Goal: Information Seeking & Learning: Learn about a topic

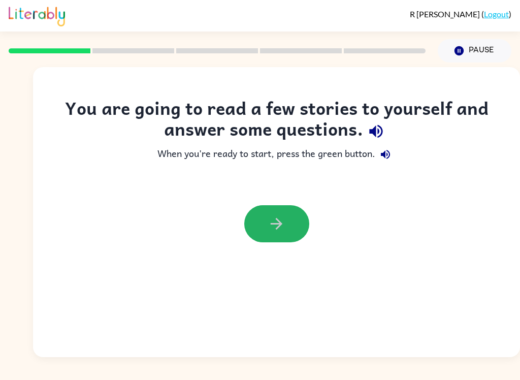
click at [252, 236] on button "button" at bounding box center [276, 223] width 65 height 37
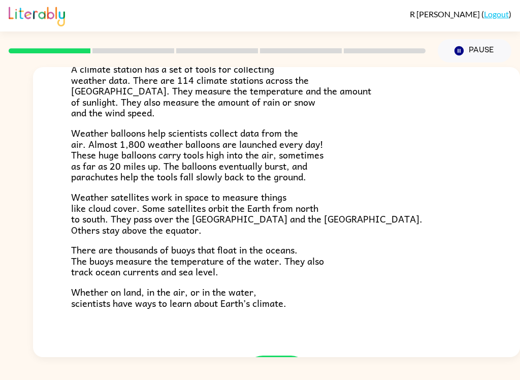
scroll to position [234, 0]
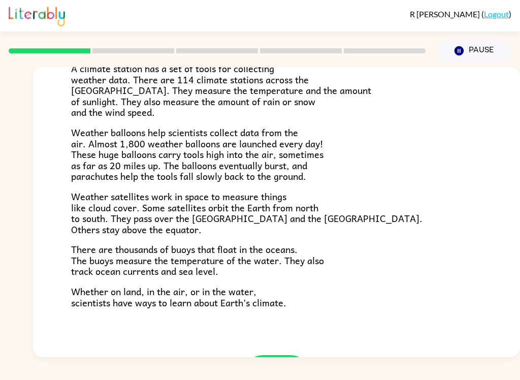
click at [273, 339] on div "Climate Climate is the average of the weather conditions over all four seasons.…" at bounding box center [276, 94] width 487 height 522
click at [291, 355] on button "button" at bounding box center [276, 373] width 65 height 37
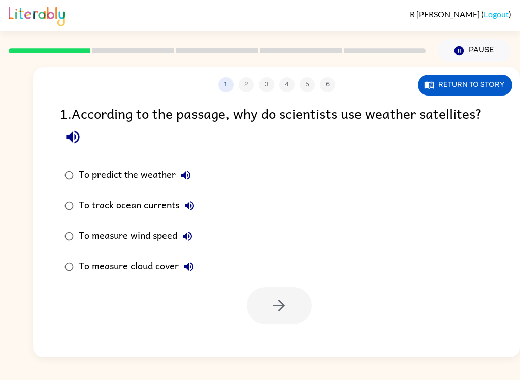
scroll to position [0, 0]
click at [81, 171] on div "To predict the weather" at bounding box center [137, 175] width 117 height 20
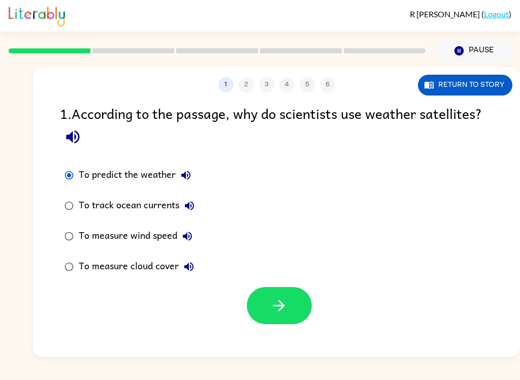
click at [286, 305] on icon "button" at bounding box center [279, 306] width 18 height 18
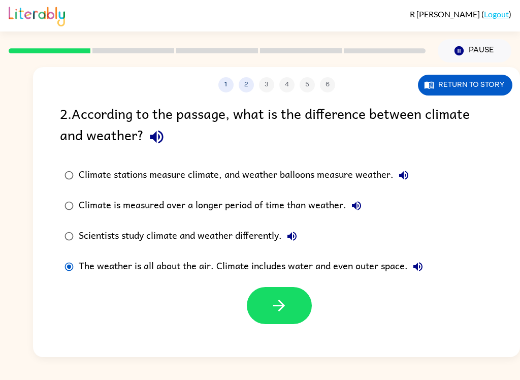
click at [292, 308] on button "button" at bounding box center [279, 305] width 65 height 37
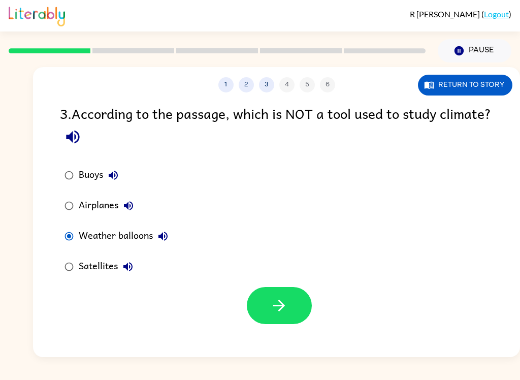
click at [286, 311] on icon "button" at bounding box center [279, 306] width 18 height 18
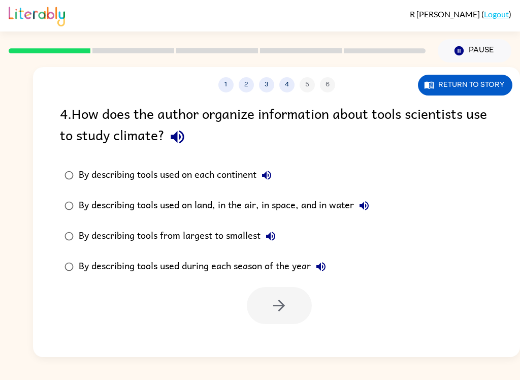
click at [84, 197] on div "By describing tools used on land, in the air, in space, and in water" at bounding box center [227, 206] width 296 height 20
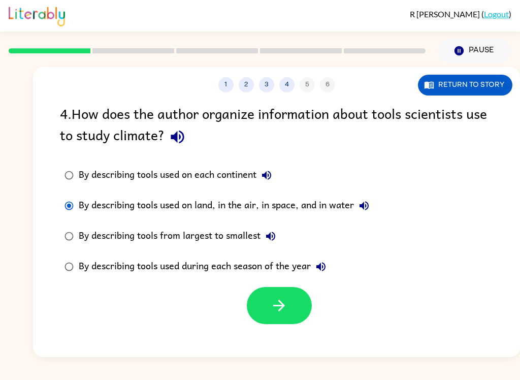
click at [287, 312] on icon "button" at bounding box center [279, 306] width 18 height 18
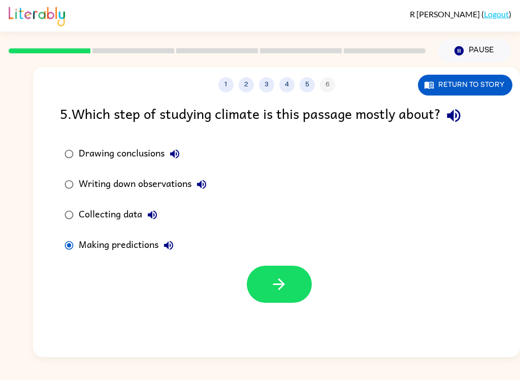
click at [101, 218] on div "Collecting data" at bounding box center [121, 215] width 84 height 20
click at [243, 273] on div at bounding box center [276, 282] width 487 height 42
click at [270, 273] on button "button" at bounding box center [279, 284] width 65 height 37
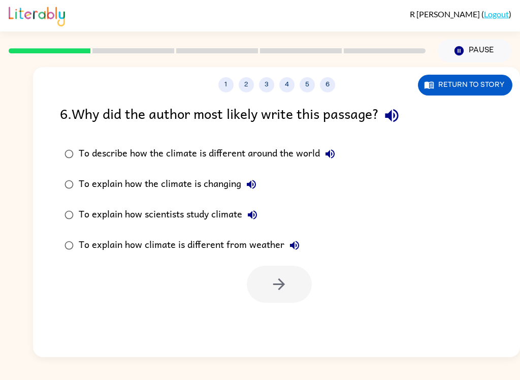
click at [131, 207] on div "To explain how scientists study climate" at bounding box center [171, 215] width 184 height 20
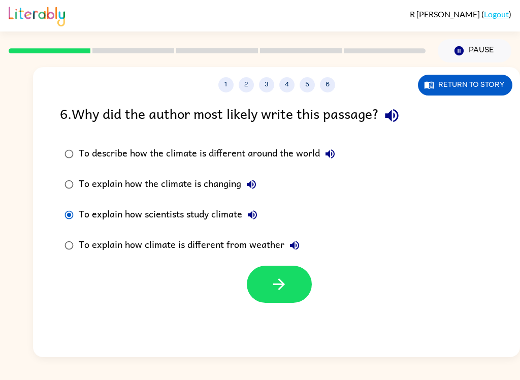
click at [260, 270] on button "button" at bounding box center [279, 284] width 65 height 37
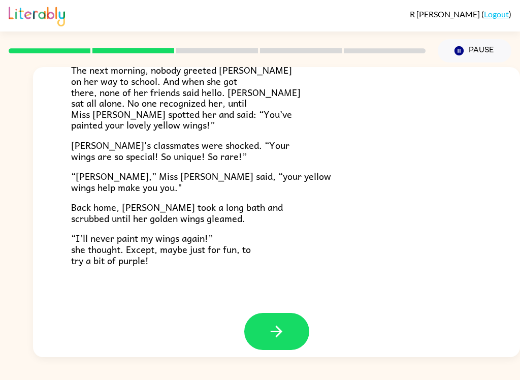
scroll to position [275, 0]
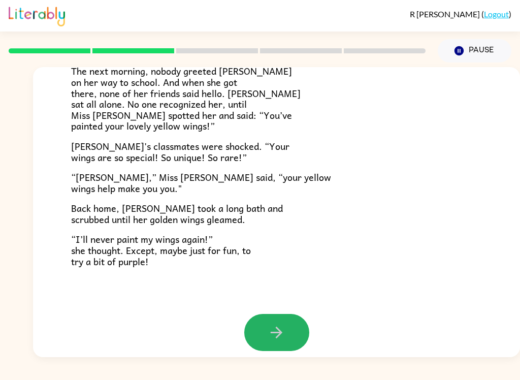
click at [279, 325] on icon "button" at bounding box center [277, 333] width 18 height 18
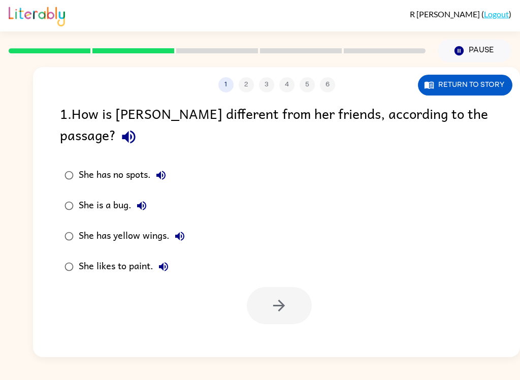
click at [96, 226] on div "She has yellow wings." at bounding box center [134, 236] width 111 height 20
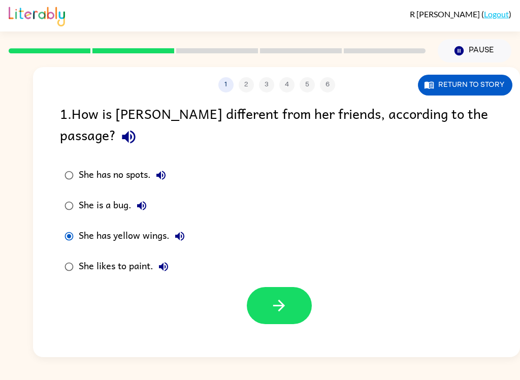
click at [285, 297] on icon "button" at bounding box center [279, 306] width 18 height 18
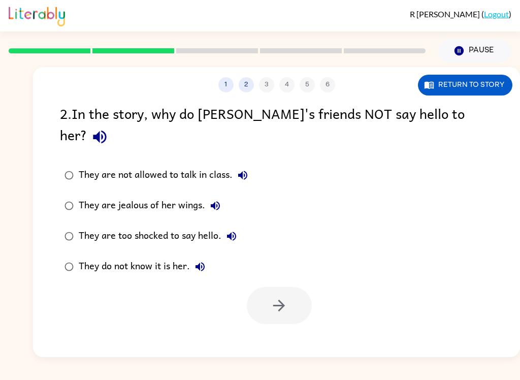
click at [125, 257] on div "They do not know it is her." at bounding box center [145, 267] width 132 height 20
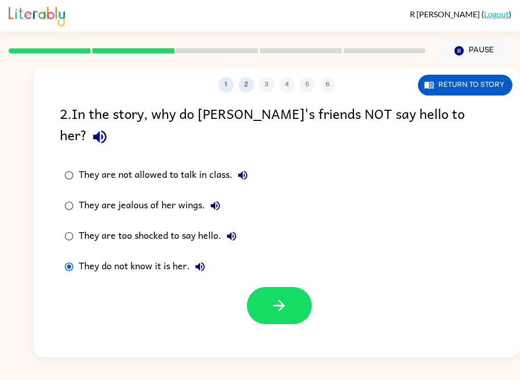
click at [293, 293] on button "button" at bounding box center [279, 305] width 65 height 37
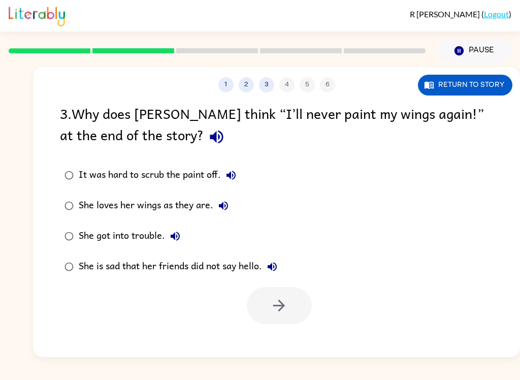
click at [179, 204] on div "She loves her wings as they are." at bounding box center [156, 206] width 155 height 20
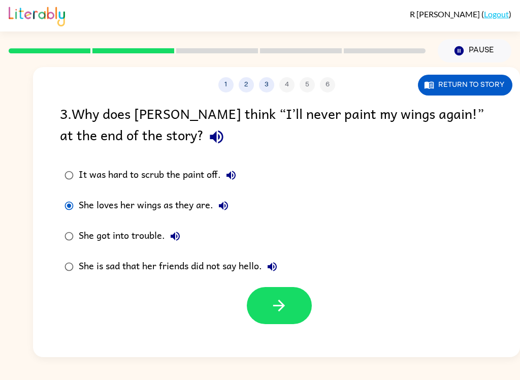
click at [265, 313] on button "button" at bounding box center [279, 305] width 65 height 37
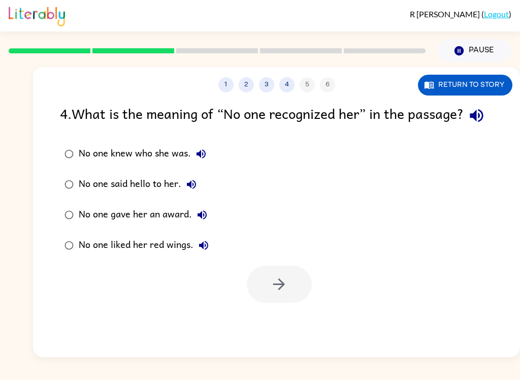
click at [147, 164] on div "No one knew who she was." at bounding box center [145, 154] width 133 height 20
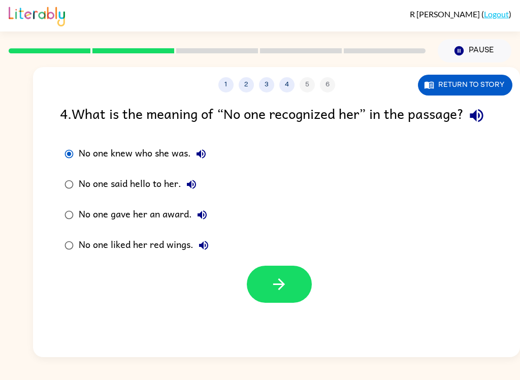
click at [288, 303] on button "button" at bounding box center [279, 284] width 65 height 37
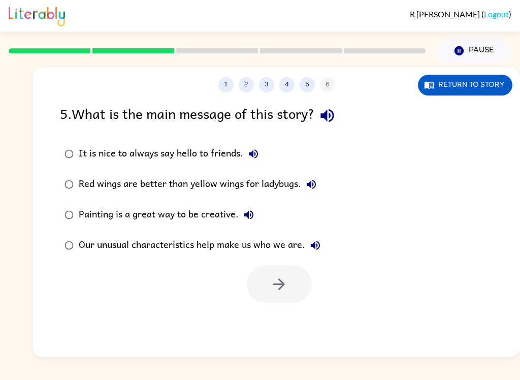
click at [256, 242] on div "Our unusual characteristics help make us who we are." at bounding box center [202, 245] width 247 height 20
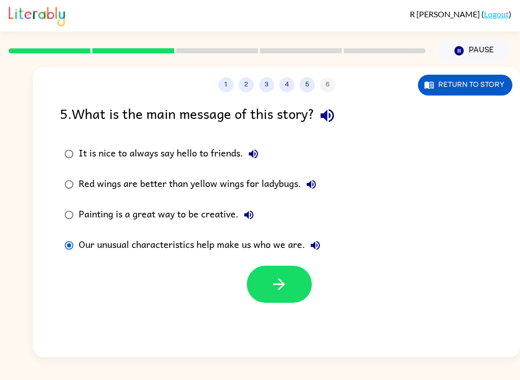
click at [279, 283] on icon "button" at bounding box center [279, 284] width 18 height 18
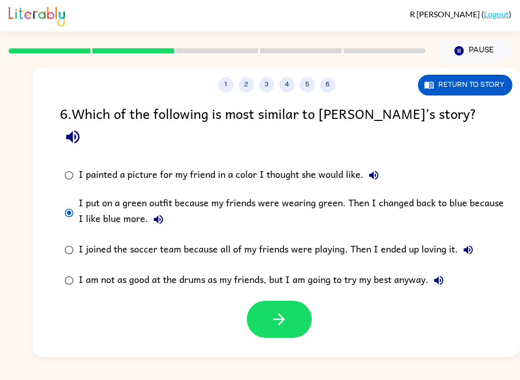
click at [286, 309] on button "button" at bounding box center [279, 319] width 65 height 37
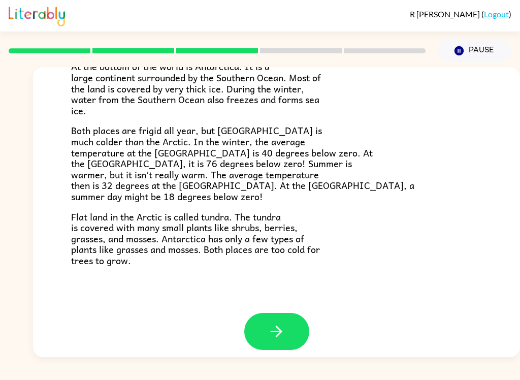
scroll to position [206, 0]
click at [285, 327] on icon "button" at bounding box center [277, 332] width 18 height 18
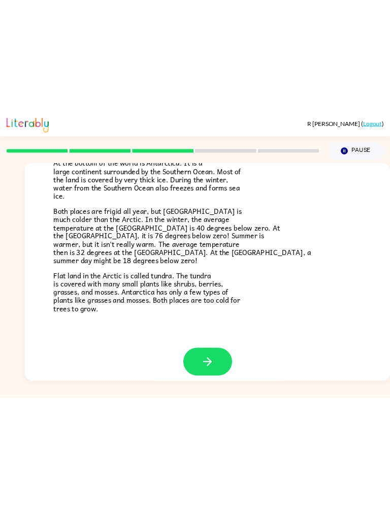
scroll to position [0, 0]
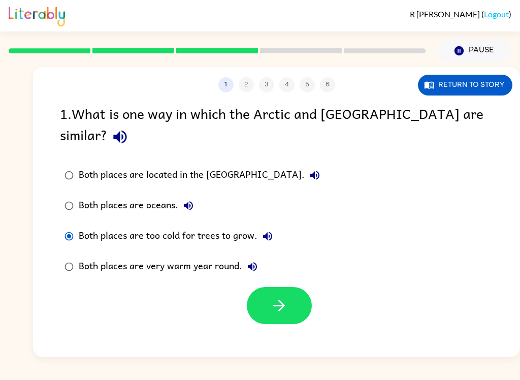
click at [277, 296] on button "button" at bounding box center [279, 305] width 65 height 37
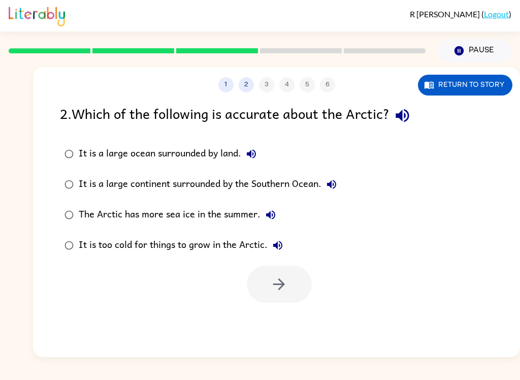
click at [103, 143] on label "It is a large ocean surrounded by land." at bounding box center [200, 154] width 293 height 30
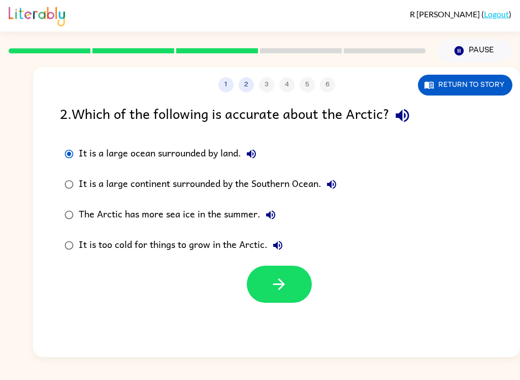
click at [284, 287] on icon "button" at bounding box center [279, 284] width 18 height 18
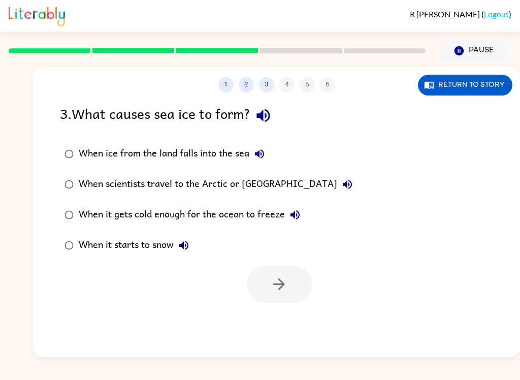
click at [186, 207] on div "When it gets cold enough for the ocean to freeze" at bounding box center [192, 215] width 227 height 20
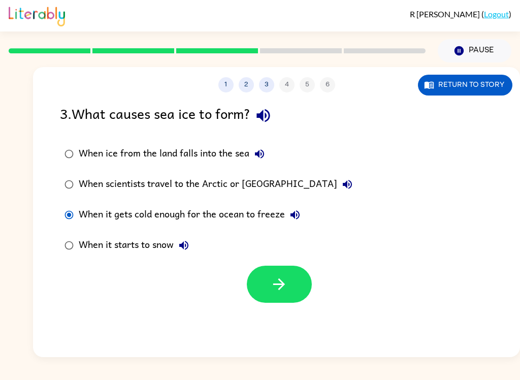
click at [276, 285] on icon "button" at bounding box center [279, 284] width 12 height 12
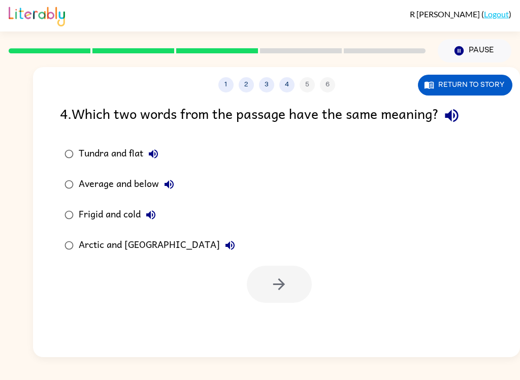
click at [95, 222] on div "Frigid and cold" at bounding box center [120, 215] width 82 height 20
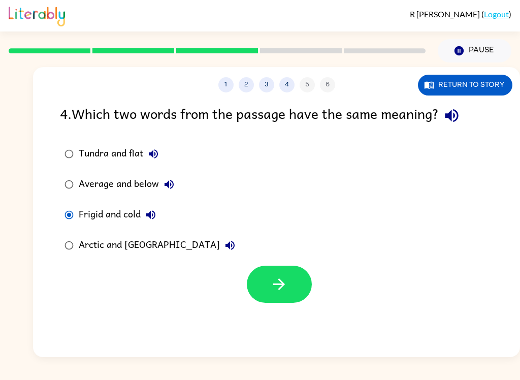
click at [291, 284] on button "button" at bounding box center [279, 284] width 65 height 37
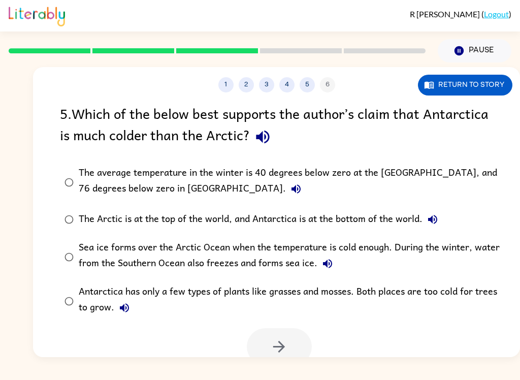
click at [475, 48] on button "Pause Pause" at bounding box center [475, 50] width 74 height 23
